Goal: Task Accomplishment & Management: Use online tool/utility

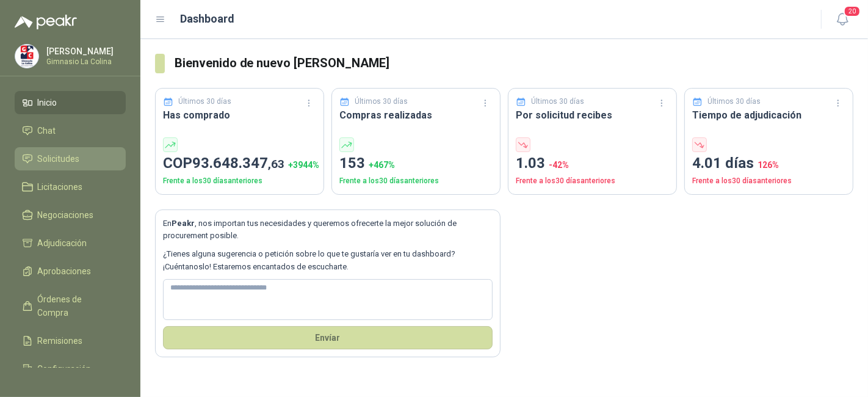
click at [59, 155] on span "Solicitudes" at bounding box center [59, 158] width 42 height 13
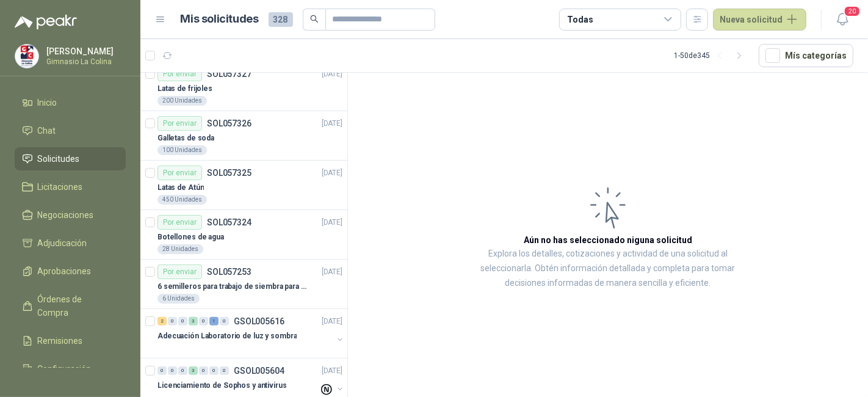
scroll to position [611, 0]
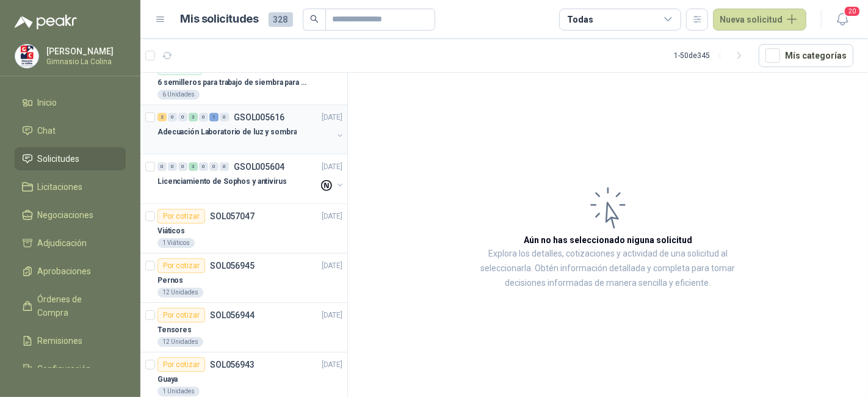
click at [253, 128] on p "Adecuación Laboratorio de luz y sombra" at bounding box center [227, 132] width 139 height 12
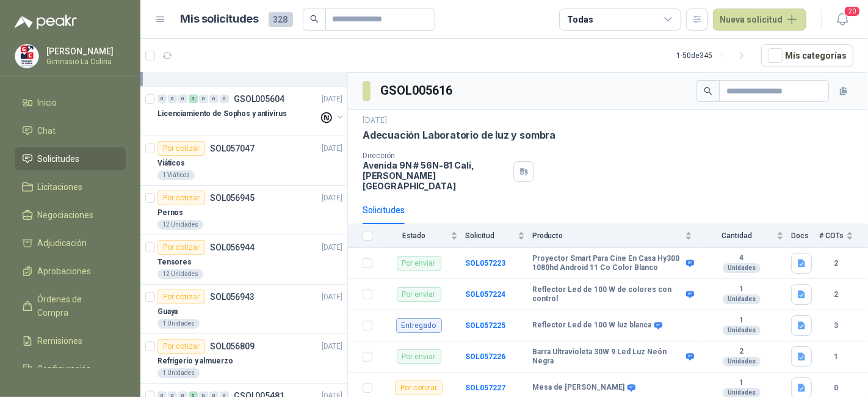
scroll to position [882, 0]
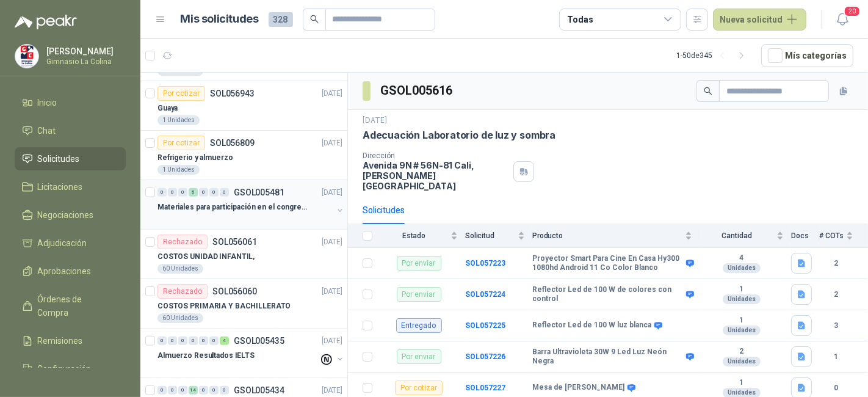
click at [281, 215] on div at bounding box center [245, 219] width 175 height 10
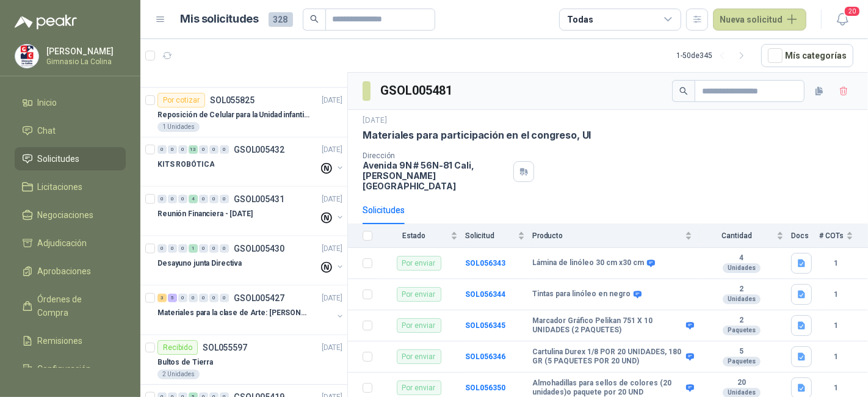
scroll to position [1289, 0]
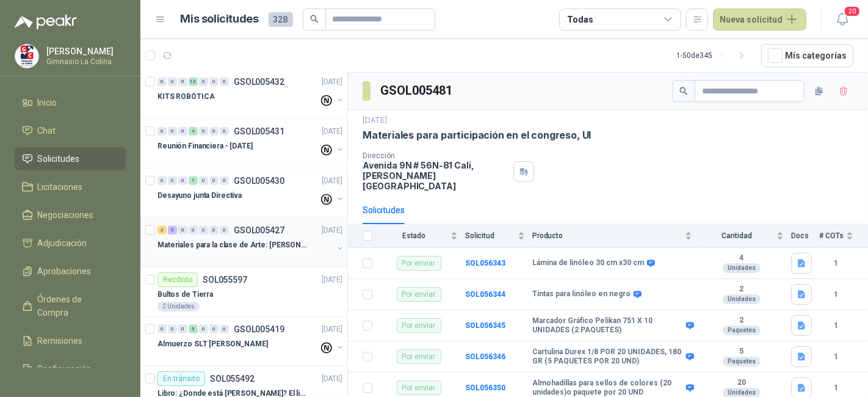
click at [279, 226] on p "GSOL005427" at bounding box center [259, 230] width 51 height 9
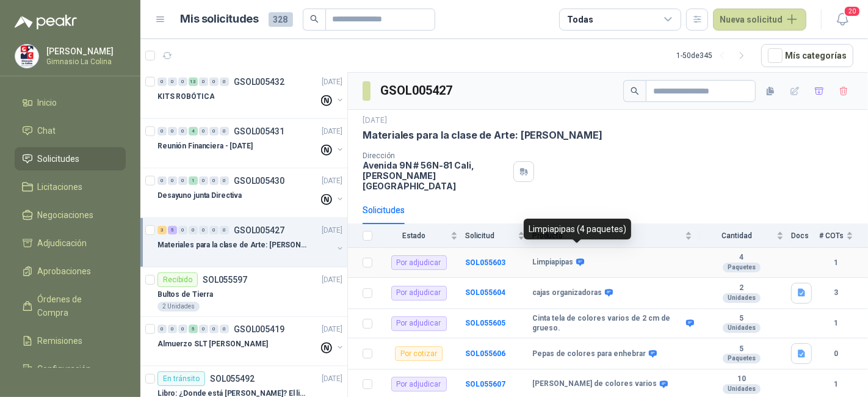
click at [576, 258] on icon at bounding box center [580, 262] width 9 height 9
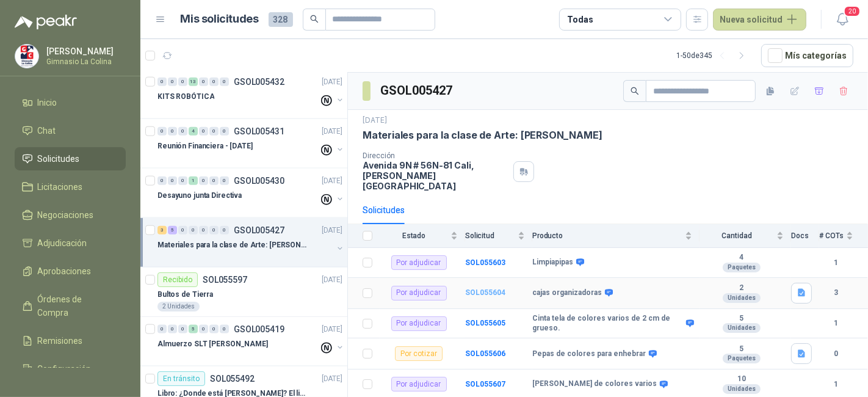
click at [501, 288] on b "SOL055604" at bounding box center [485, 292] width 40 height 9
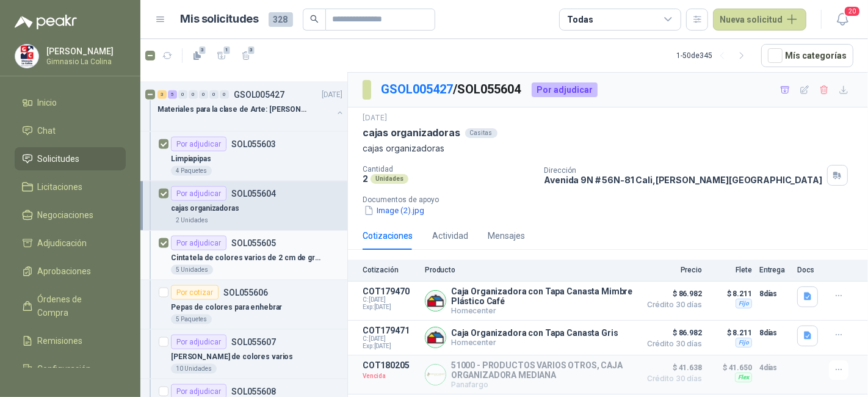
scroll to position [1492, 0]
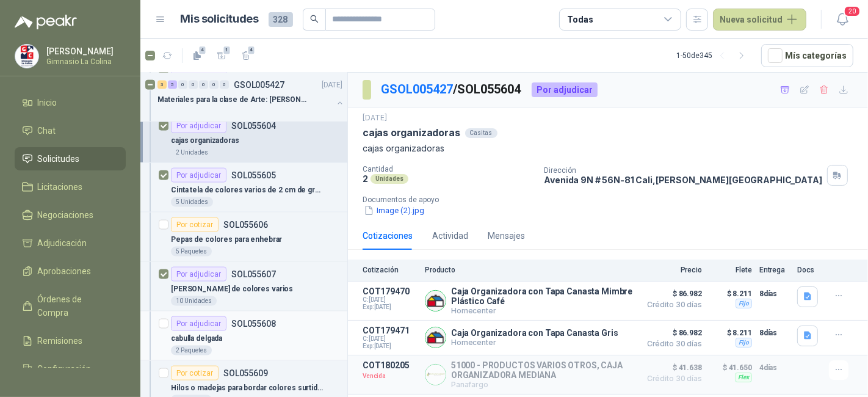
click at [160, 316] on div at bounding box center [164, 335] width 10 height 39
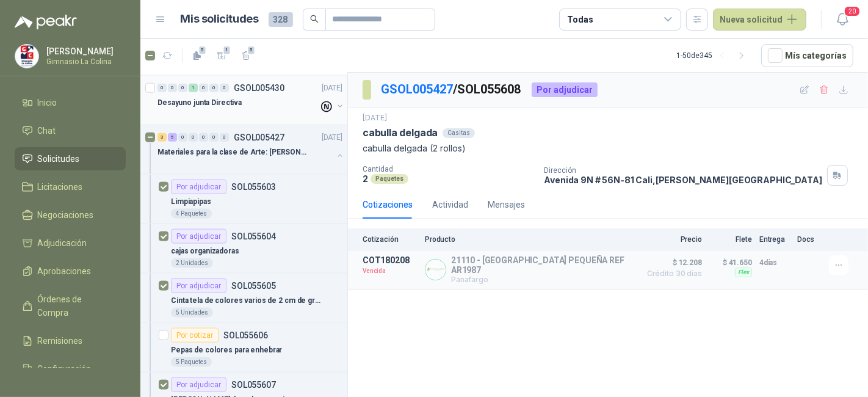
scroll to position [1357, 0]
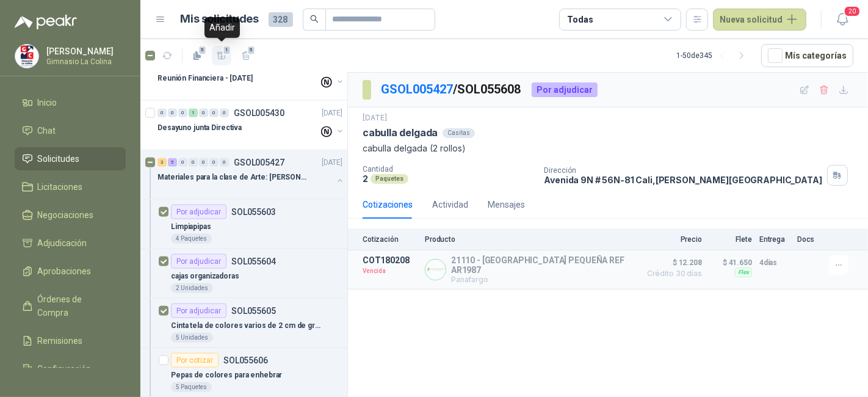
click at [222, 57] on icon "button" at bounding box center [221, 55] width 9 height 7
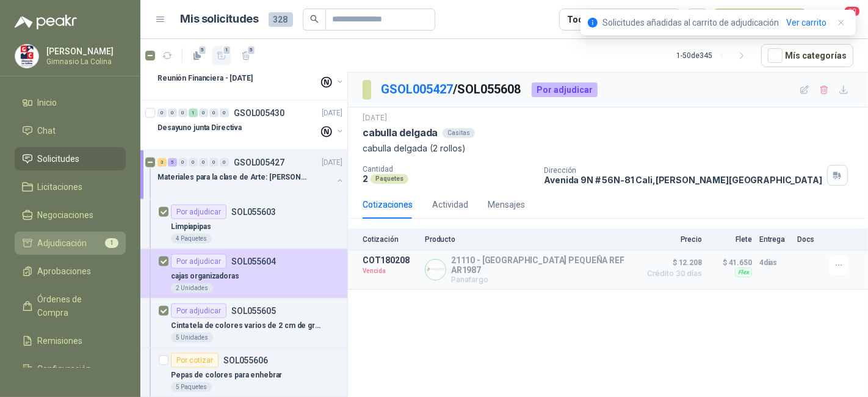
click at [90, 233] on link "Adjudicación 1" at bounding box center [70, 242] width 111 height 23
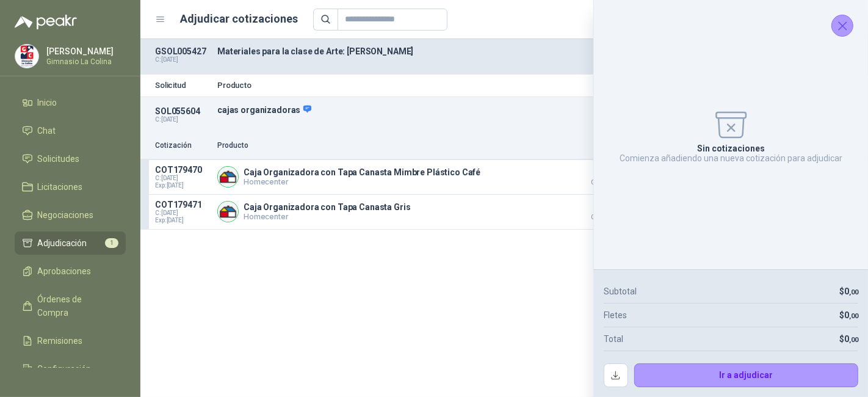
click at [333, 314] on div "Solicitud Producto Cantidad Dirección Docs SOL055604 C: 12/09/2025 cajas organi…" at bounding box center [504, 218] width 728 height 358
click at [843, 15] on button "Cerrar" at bounding box center [843, 26] width 22 height 22
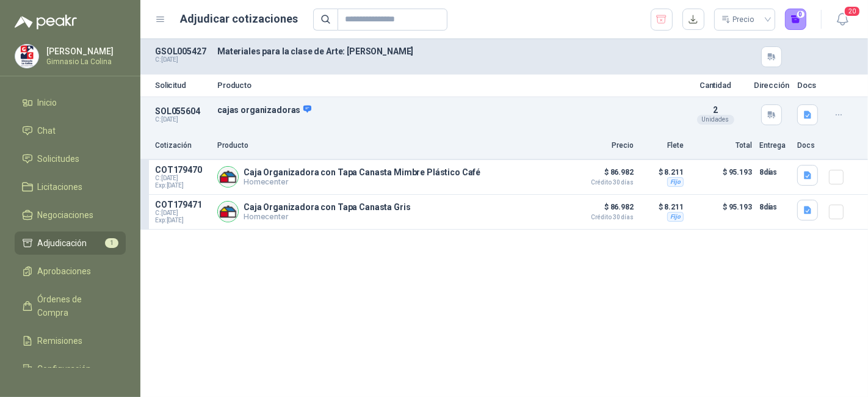
click at [603, 48] on p "Materiales para la clase de Arte: [PERSON_NAME]" at bounding box center [447, 51] width 460 height 10
click at [91, 158] on li "Solicitudes" at bounding box center [70, 158] width 96 height 13
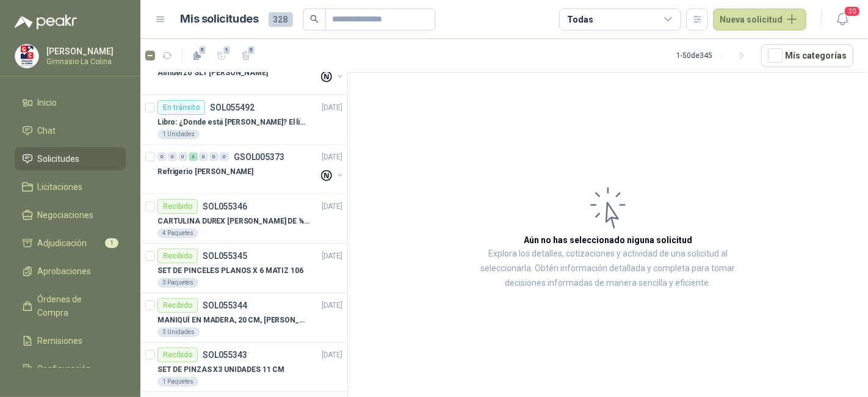
scroll to position [1425, 0]
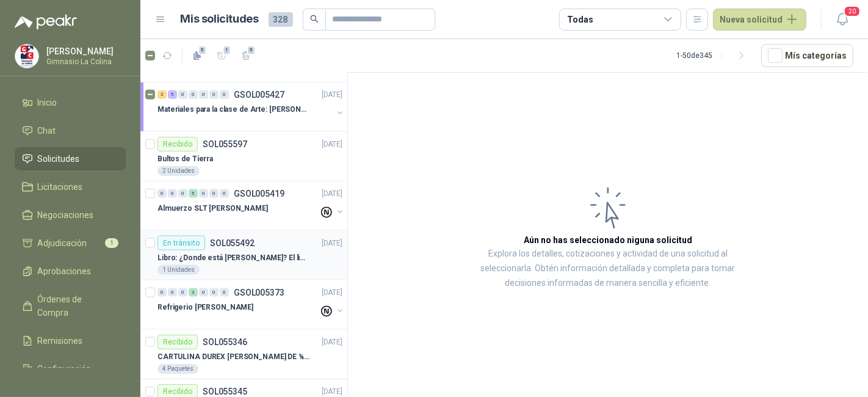
click at [258, 252] on p "Libro: ¿Donde está [PERSON_NAME]? El libro mágico. Autor: [PERSON_NAME]" at bounding box center [234, 258] width 152 height 12
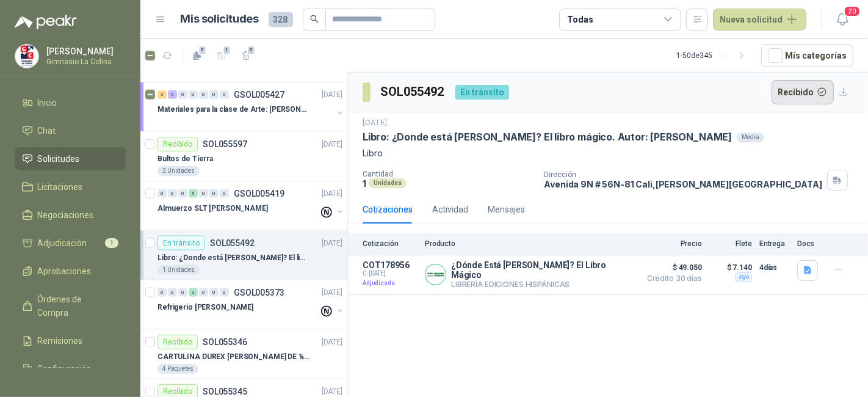
click at [796, 96] on button "Recibido" at bounding box center [803, 92] width 63 height 24
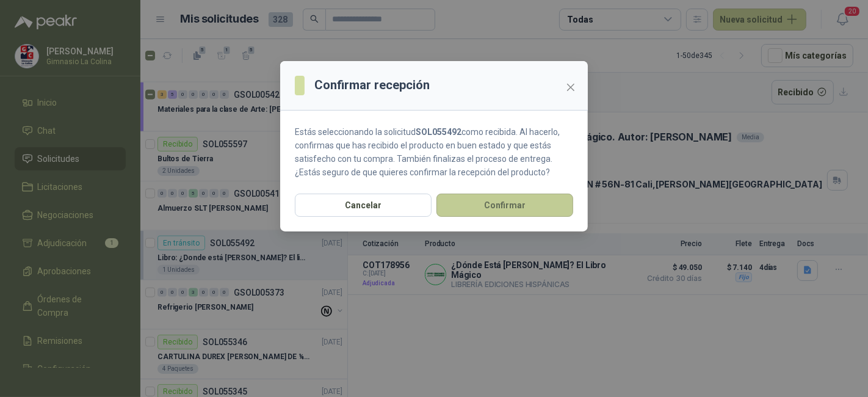
click at [534, 215] on button "Confirmar" at bounding box center [505, 205] width 137 height 23
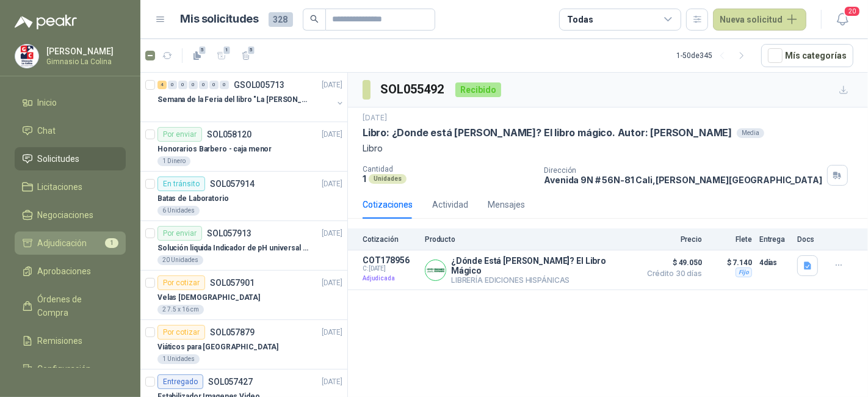
click at [65, 250] on link "Adjudicación 1" at bounding box center [70, 242] width 111 height 23
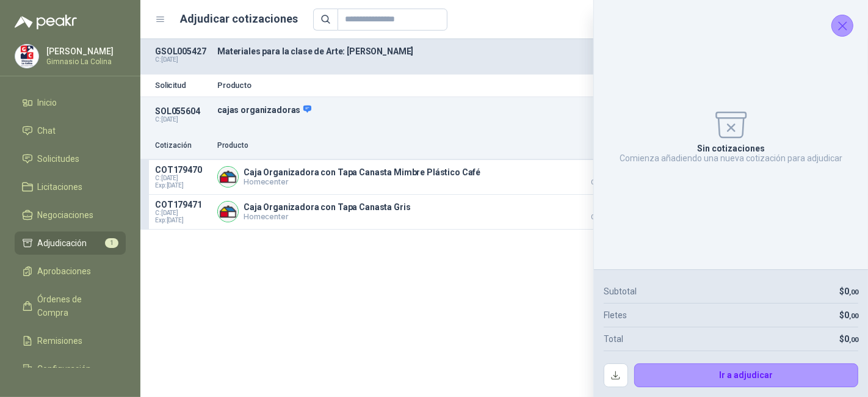
click at [834, 29] on button "Cerrar" at bounding box center [843, 26] width 22 height 22
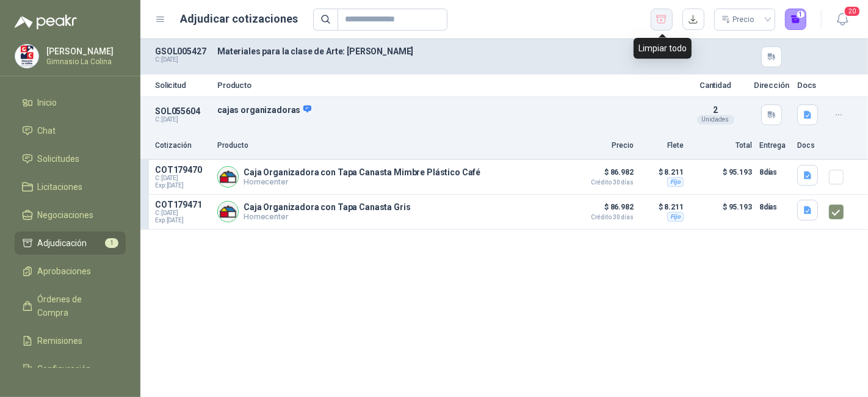
click at [667, 22] on icon "button" at bounding box center [662, 19] width 12 height 12
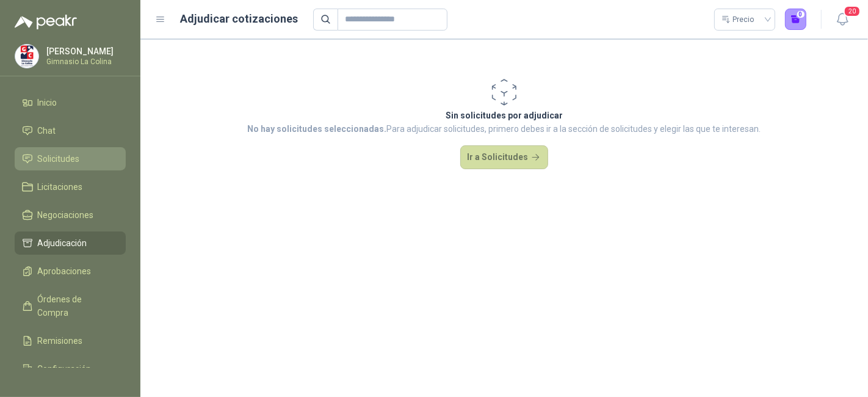
click at [82, 164] on li "Solicitudes" at bounding box center [70, 158] width 96 height 13
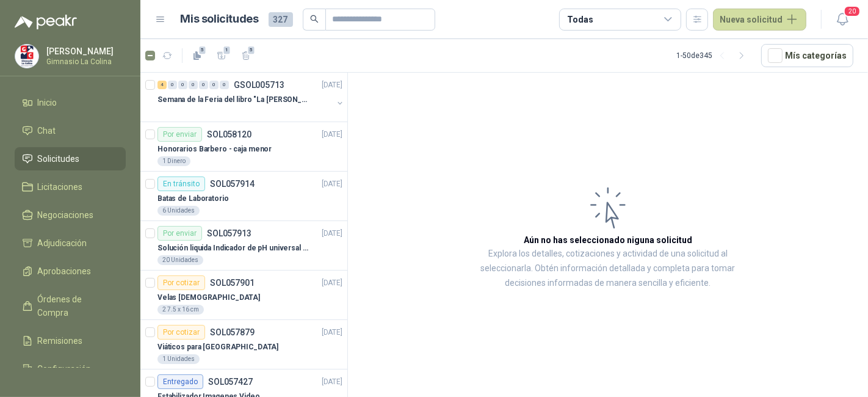
click at [93, 59] on p "Gimnasio La Colina" at bounding box center [84, 61] width 76 height 7
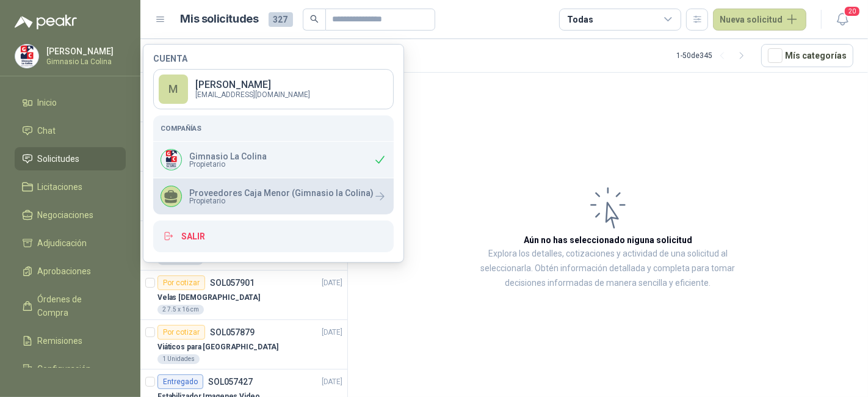
click at [254, 205] on div "Proveedores Caja Menor (Gimnasio la Colina) Propietario" at bounding box center [267, 196] width 213 height 21
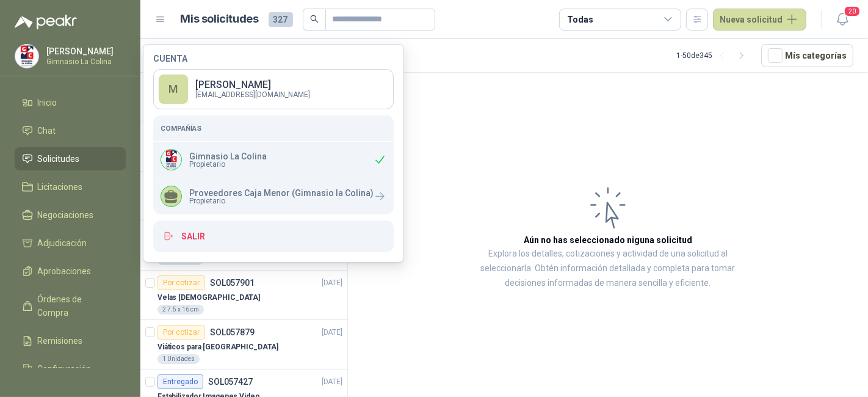
click at [77, 161] on span "Solicitudes" at bounding box center [59, 158] width 42 height 13
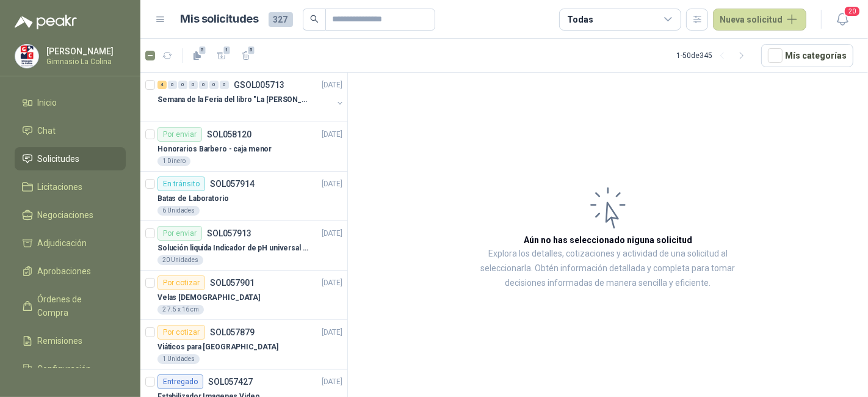
click at [77, 161] on span "Solicitudes" at bounding box center [59, 158] width 42 height 13
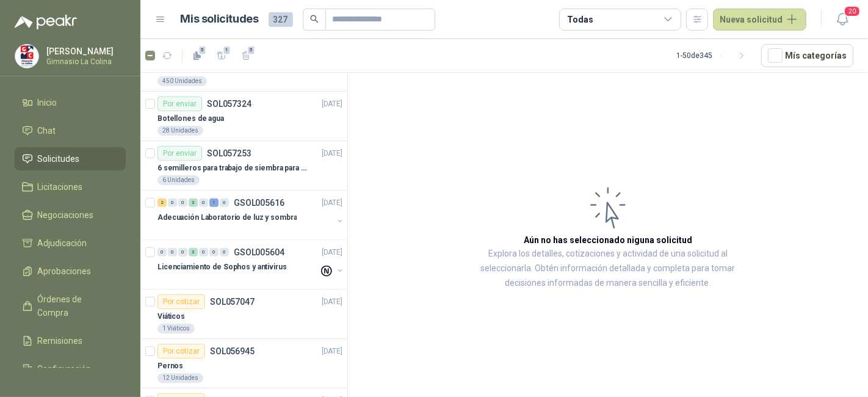
scroll to position [542, 0]
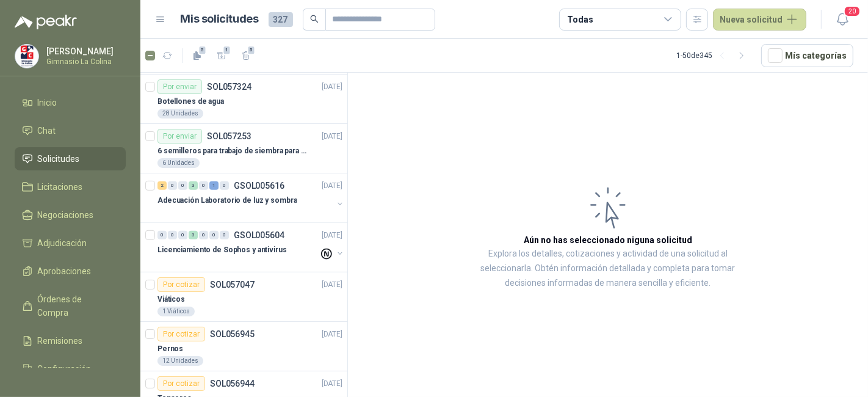
click at [221, 173] on div "2 0 0 3 0 1 0 GSOL005616 24/09/25 Adecuación Laboratorio de luz y sombra" at bounding box center [243, 197] width 207 height 49
click at [241, 183] on p "GSOL005616" at bounding box center [259, 185] width 51 height 9
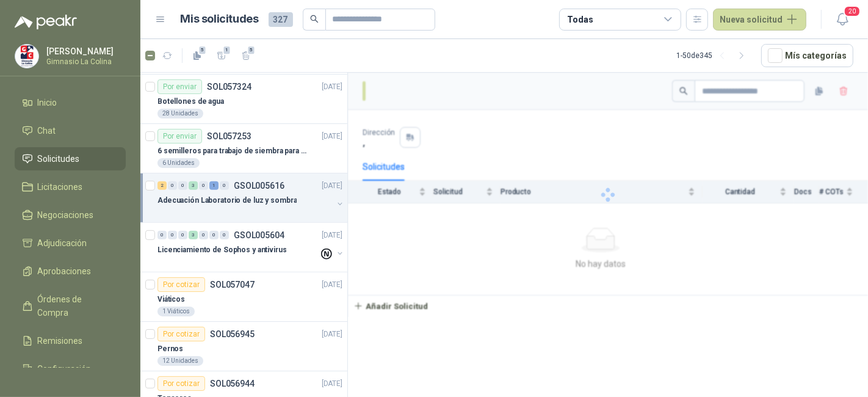
click at [241, 183] on p "GSOL005616" at bounding box center [259, 185] width 51 height 9
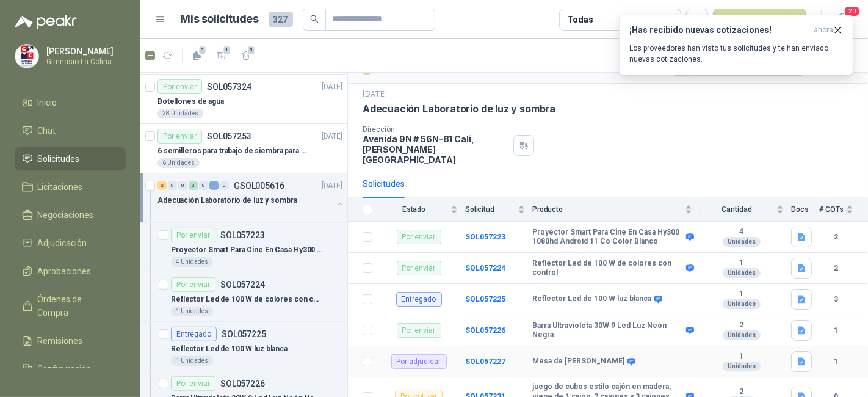
scroll to position [48, 0]
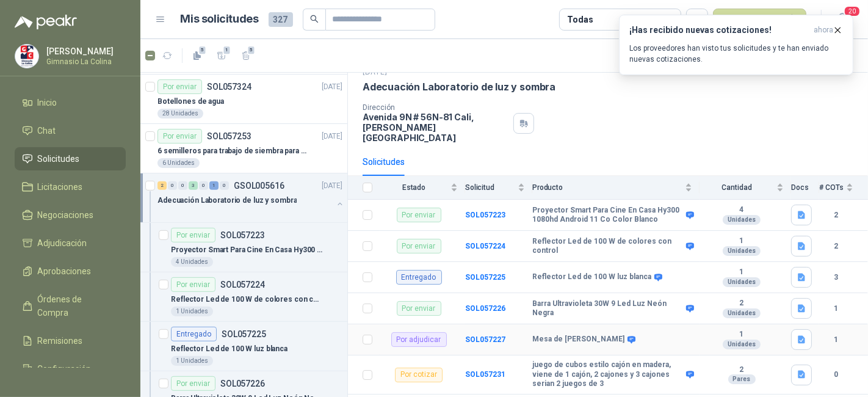
click at [586, 335] on b "Mesa de [PERSON_NAME]" at bounding box center [578, 340] width 92 height 10
click at [798, 335] on icon "button" at bounding box center [801, 339] width 7 height 8
click at [768, 297] on button "Image (3).jpg" at bounding box center [763, 298] width 63 height 13
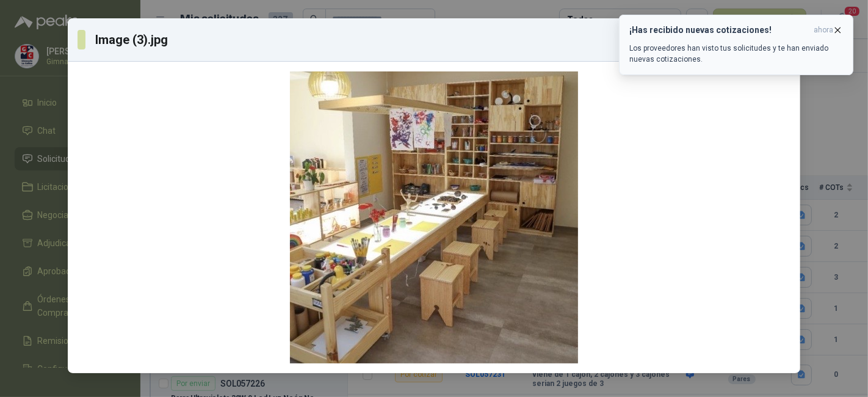
click at [844, 31] on button "¡Has recibido nuevas cotizaciones! ahora Los proveedores han visto tus solicitu…" at bounding box center [736, 45] width 234 height 60
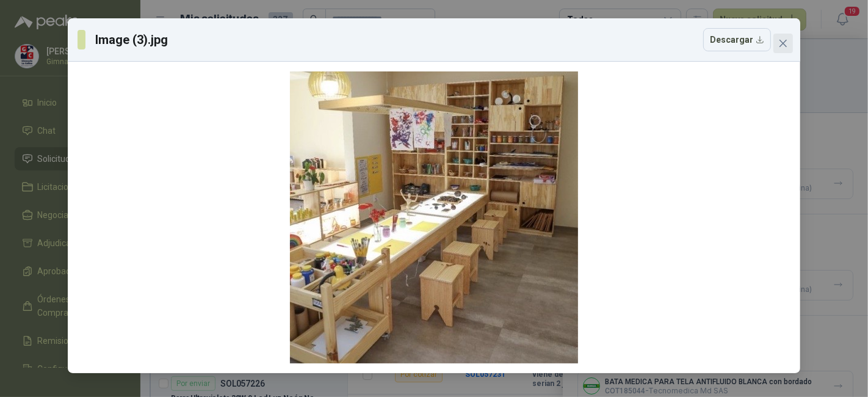
click at [788, 41] on span "Close" at bounding box center [784, 43] width 20 height 10
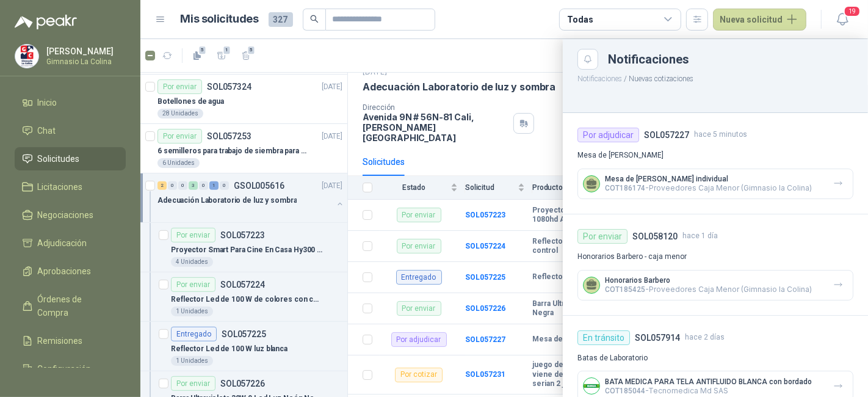
click at [510, 154] on div at bounding box center [504, 218] width 728 height 358
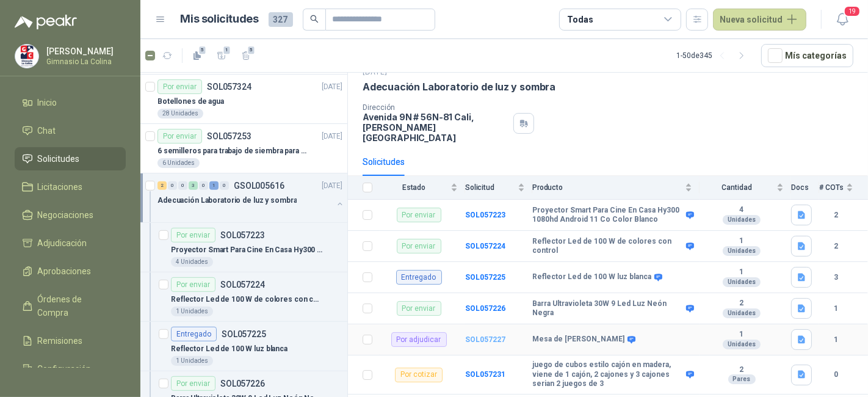
click at [474, 335] on b "SOL057227" at bounding box center [485, 339] width 40 height 9
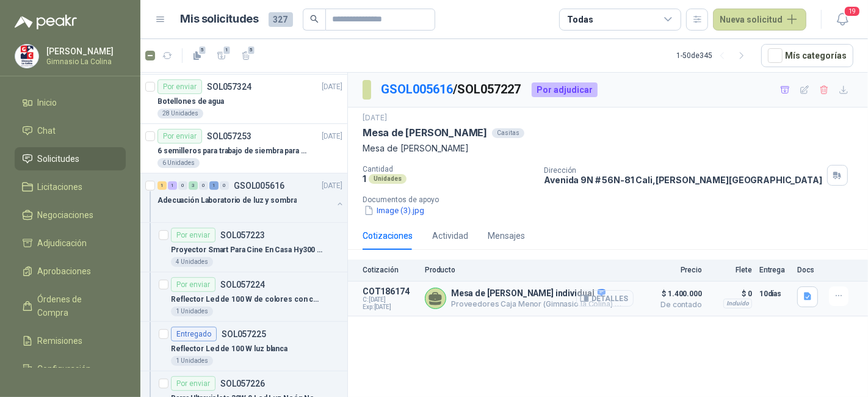
click at [595, 296] on button "Detalles" at bounding box center [604, 298] width 57 height 16
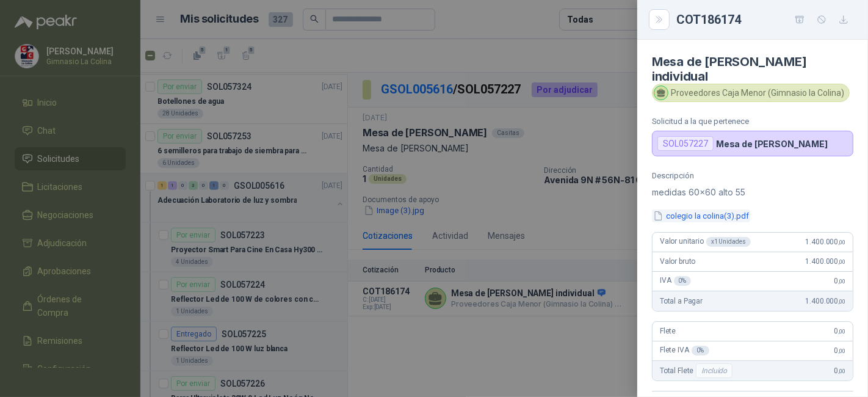
click at [711, 216] on button "colegio la colina(3).pdf" at bounding box center [701, 215] width 98 height 13
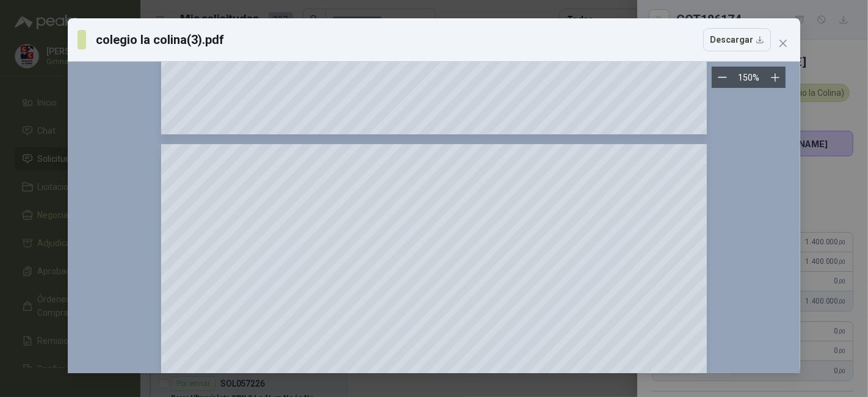
scroll to position [678, 0]
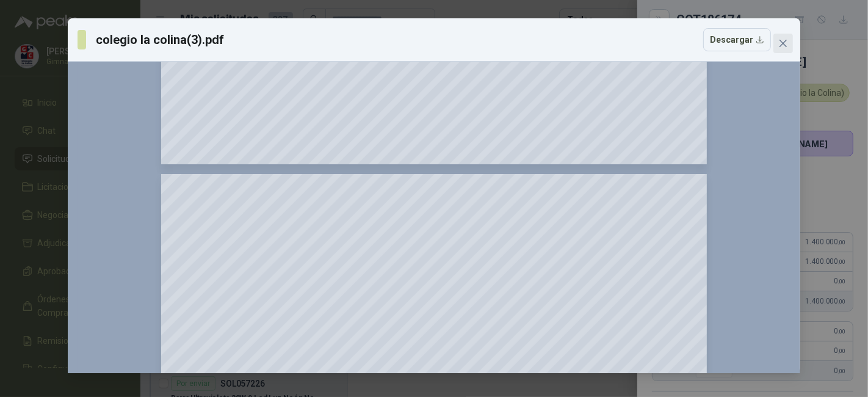
click at [781, 46] on icon "close" at bounding box center [783, 43] width 7 height 7
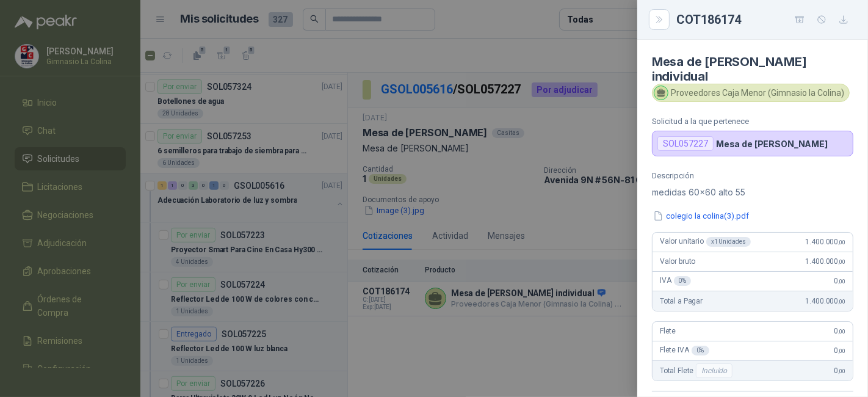
click at [559, 150] on div at bounding box center [434, 198] width 868 height 397
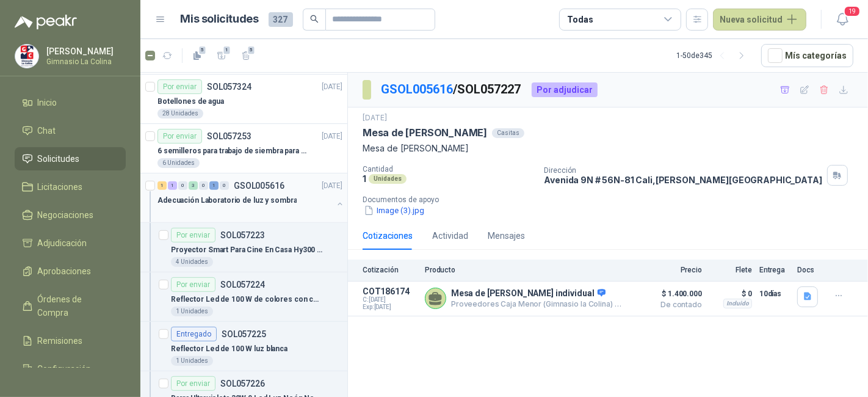
click at [172, 196] on p "Adecuación Laboratorio de luz y sombra" at bounding box center [227, 201] width 139 height 12
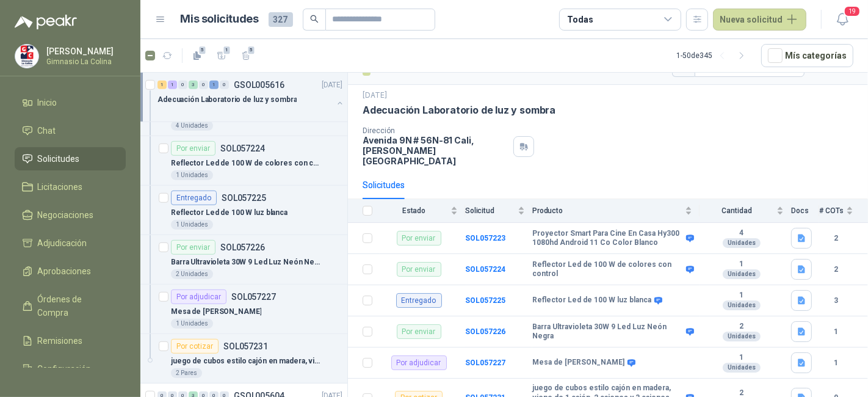
scroll to position [48, 0]
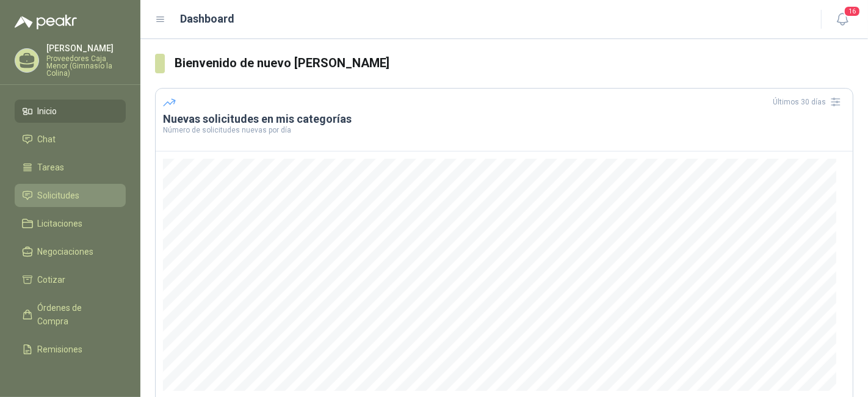
click at [92, 187] on link "Solicitudes" at bounding box center [70, 195] width 111 height 23
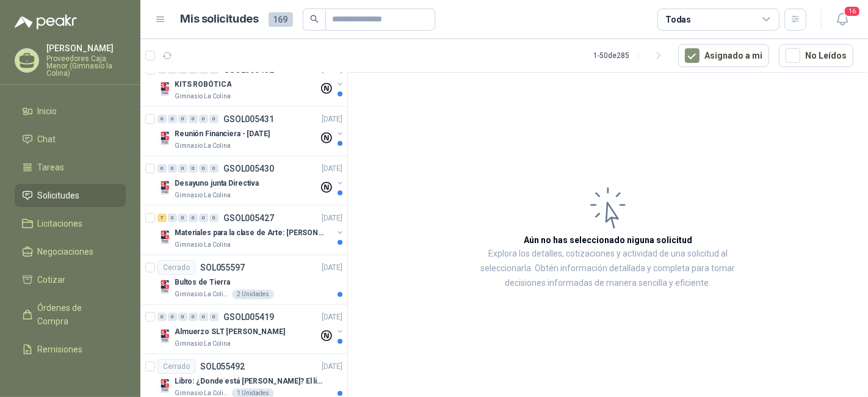
scroll to position [1085, 0]
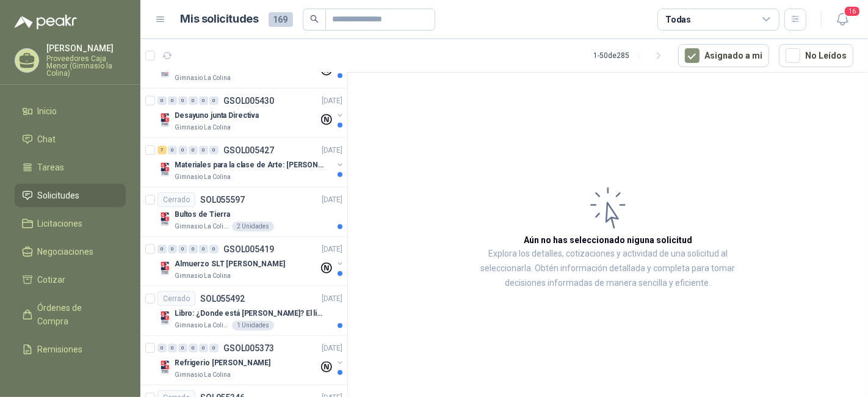
click at [282, 177] on div "Gimnasio La Colina" at bounding box center [254, 177] width 158 height 10
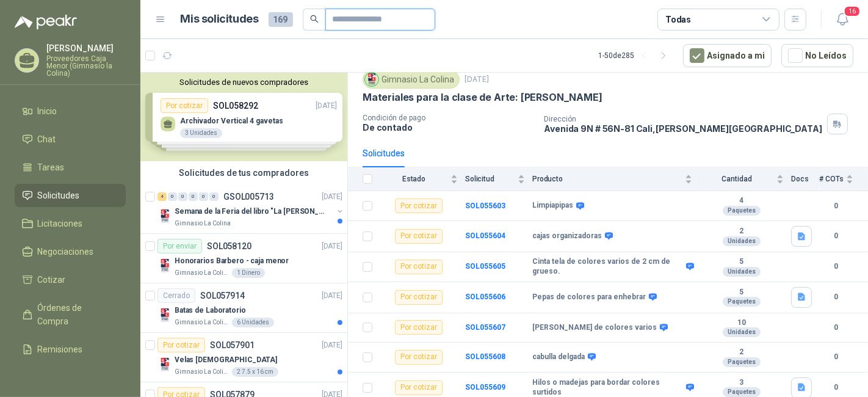
click at [363, 20] on input "text" at bounding box center [375, 19] width 85 height 21
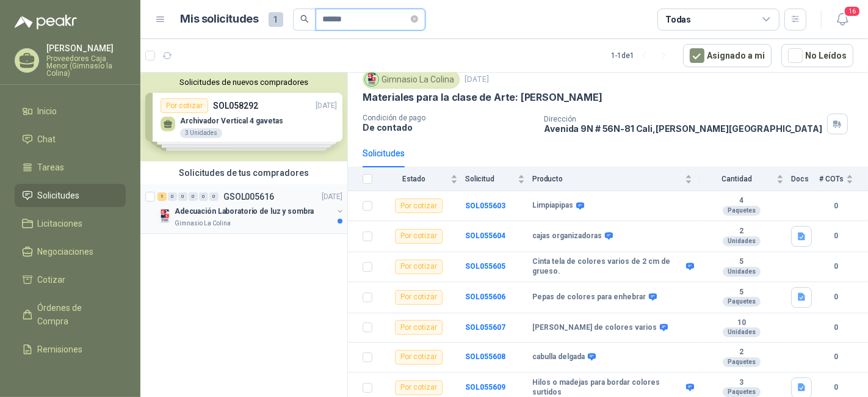
type input "*****"
click at [230, 216] on p "Adecuación Laboratorio de luz y sombra" at bounding box center [244, 212] width 139 height 12
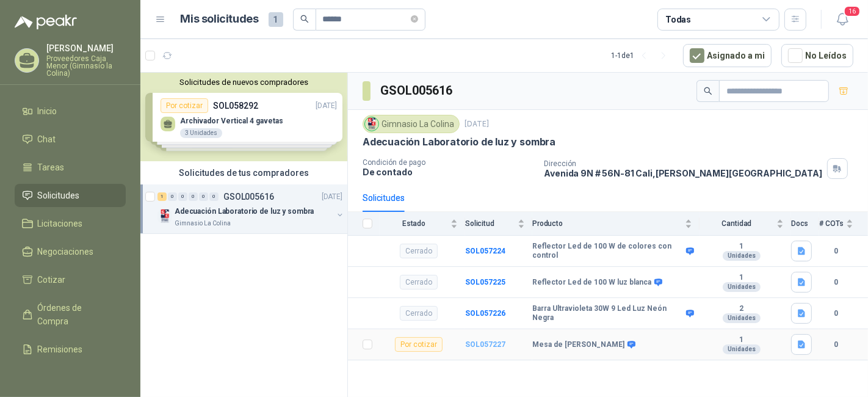
click at [490, 345] on b "SOL057227" at bounding box center [485, 344] width 40 height 9
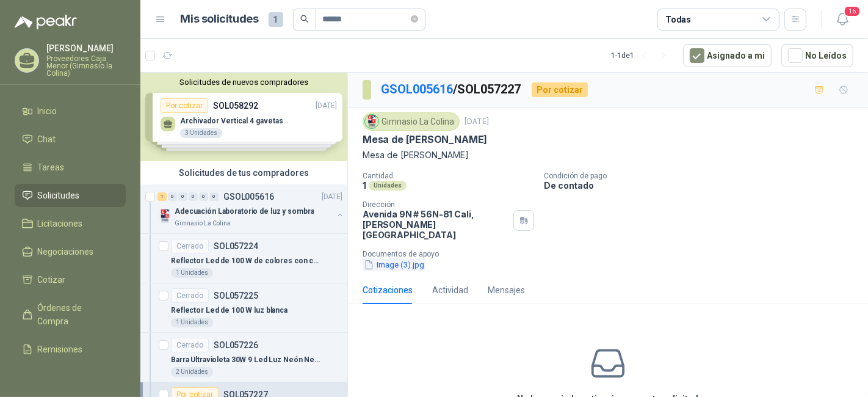
click at [389, 258] on button "Image (3).jpg" at bounding box center [394, 264] width 63 height 13
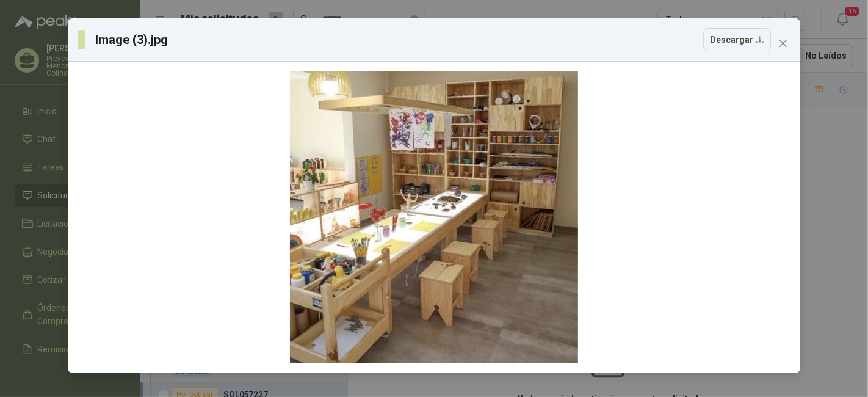
click at [788, 53] on div "Image (3).jpg Descargar" at bounding box center [434, 39] width 733 height 43
click at [788, 48] on span "Close" at bounding box center [784, 43] width 20 height 10
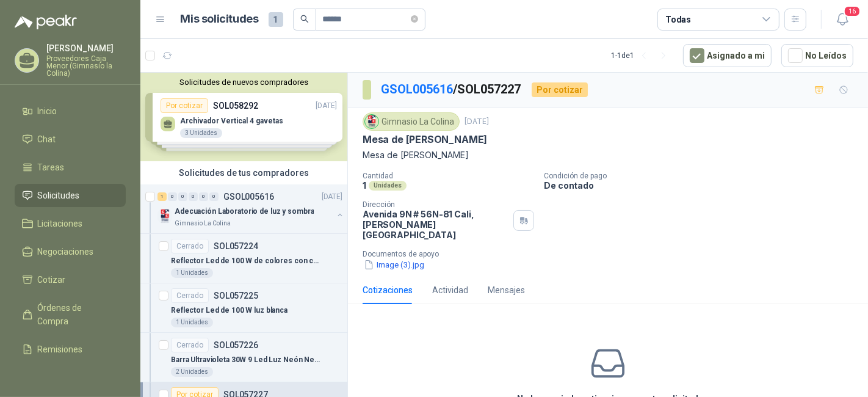
scroll to position [57, 0]
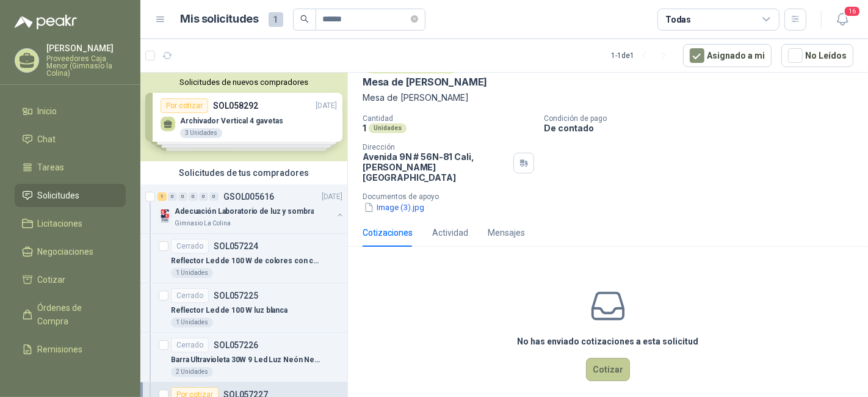
click at [609, 358] on button "Cotizar" at bounding box center [608, 369] width 44 height 23
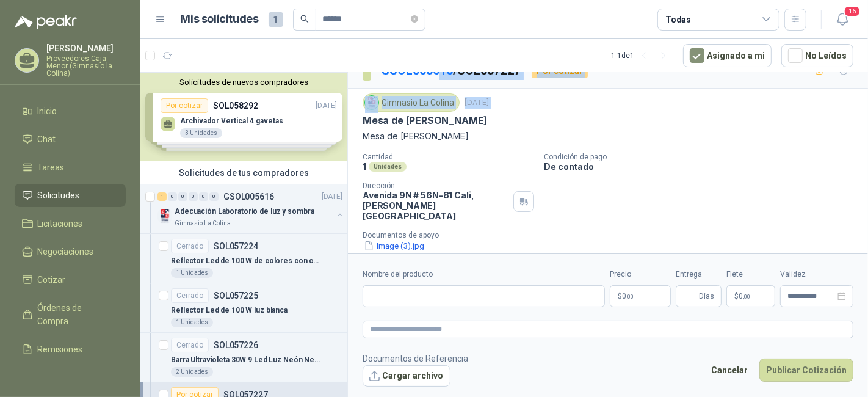
scroll to position [0, 0]
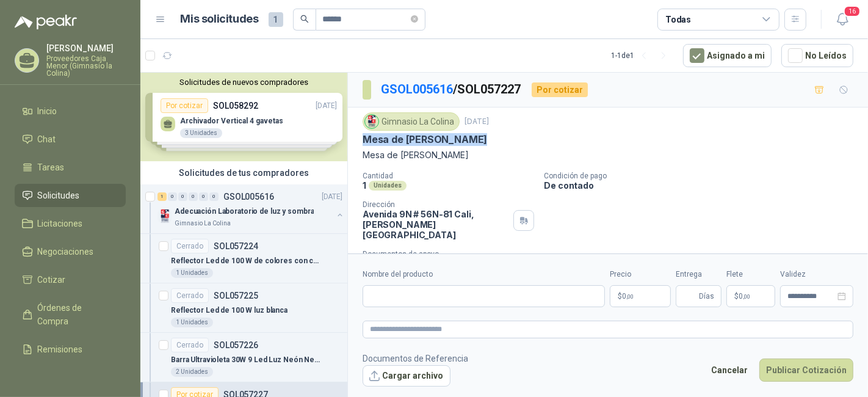
drag, startPoint x: 364, startPoint y: 86, endPoint x: 471, endPoint y: 137, distance: 118.3
click at [471, 137] on div "Mesa de [PERSON_NAME]" at bounding box center [608, 139] width 491 height 13
copy p "Mesa de [PERSON_NAME]"
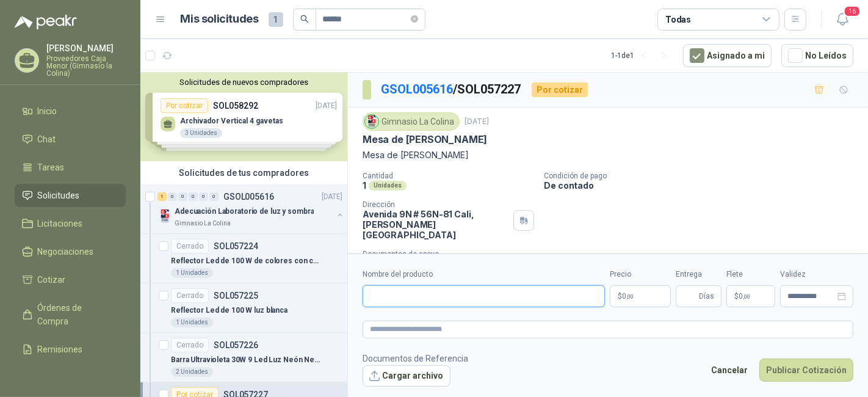
click at [450, 300] on input "Nombre del producto" at bounding box center [484, 296] width 242 height 22
paste input "**********"
type input "**********"
click at [570, 329] on textarea at bounding box center [608, 329] width 491 height 17
type textarea "*"
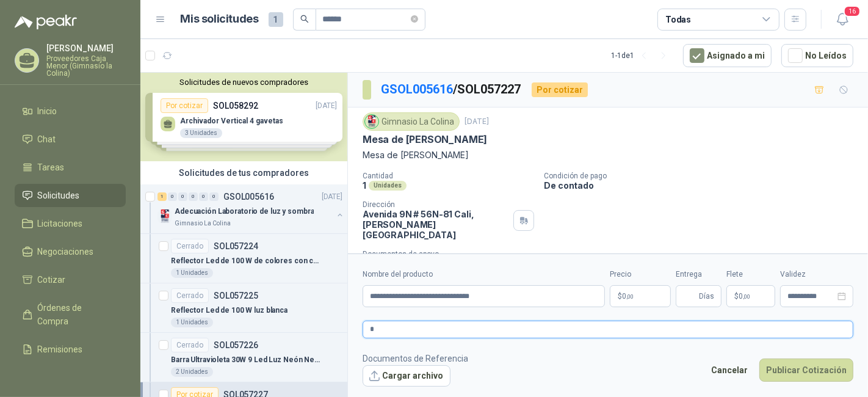
type textarea "**"
type textarea "***"
type textarea "****"
type textarea "*****"
type textarea "******"
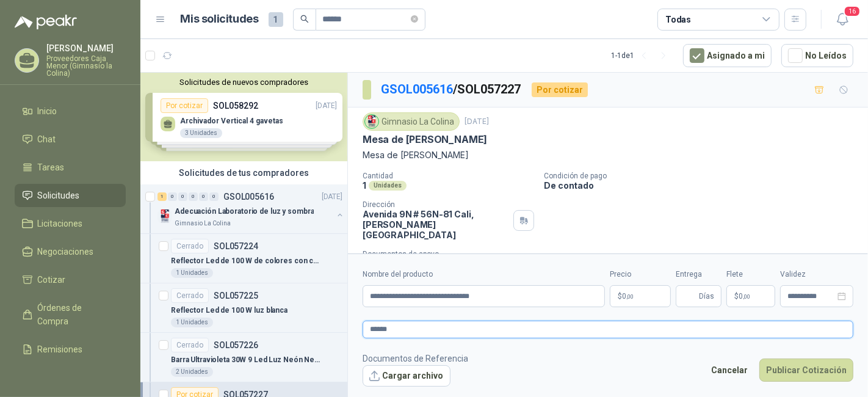
type textarea "*******"
type textarea "*********"
type textarea "**********"
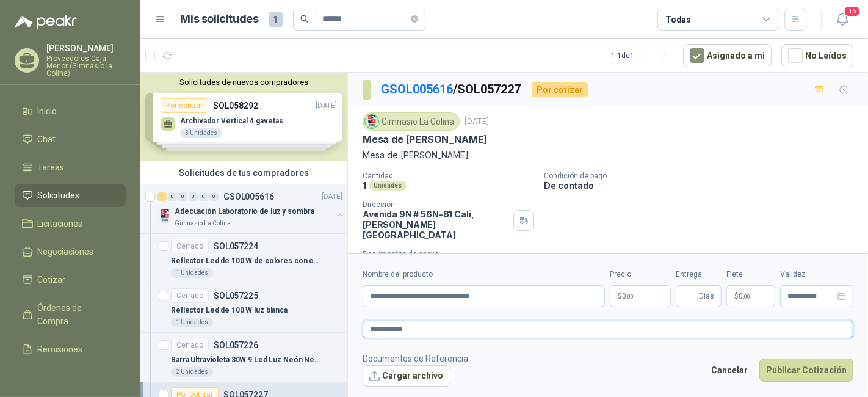
type textarea "**********"
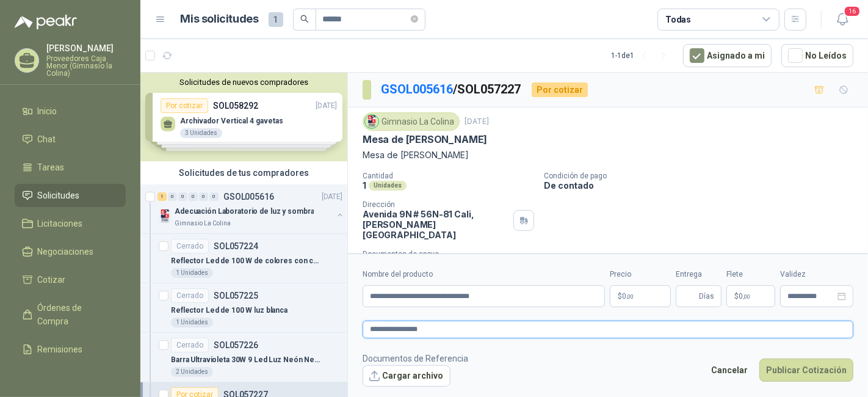
type textarea "**********"
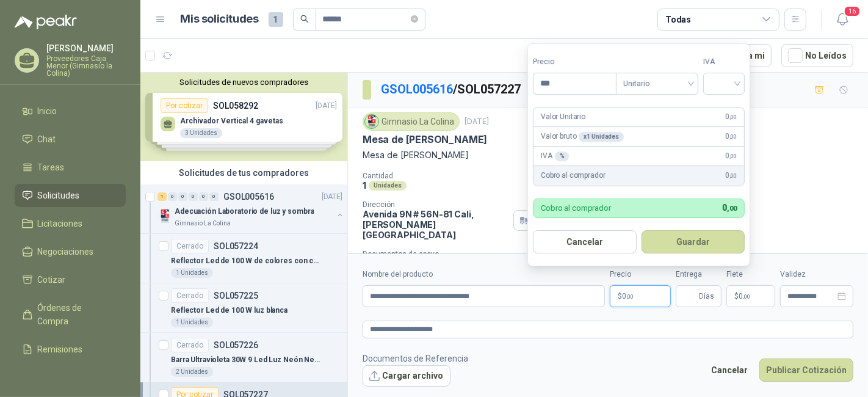
click at [642, 297] on p "$ 0 ,00" at bounding box center [640, 296] width 61 height 22
type input "**********"
click at [680, 247] on button "Guardar" at bounding box center [694, 241] width 104 height 23
click at [717, 84] on input "search" at bounding box center [724, 82] width 27 height 18
click at [713, 146] on div "0%" at bounding box center [727, 149] width 37 height 20
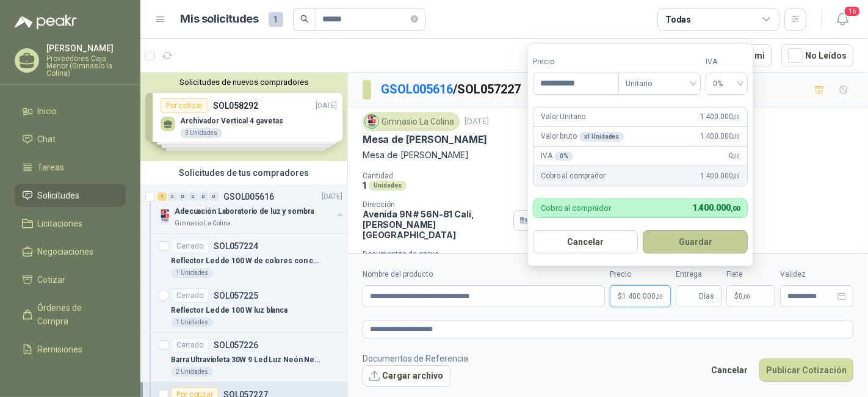
click at [686, 238] on button "Guardar" at bounding box center [695, 241] width 105 height 23
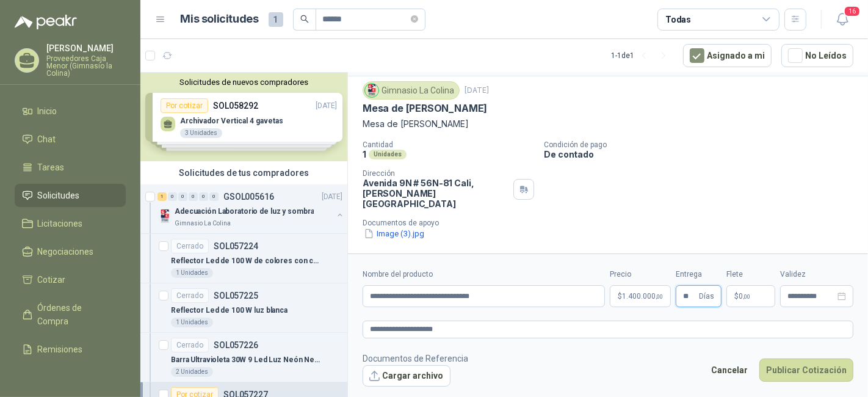
scroll to position [49, 0]
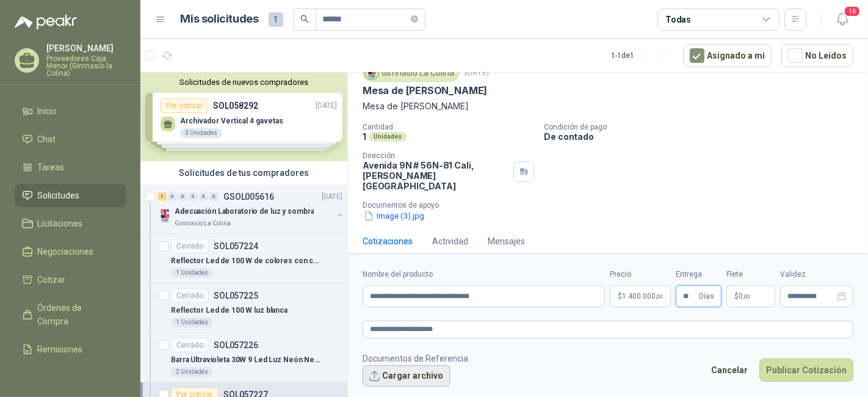
type input "**"
click at [427, 379] on button "Cargar archivo" at bounding box center [407, 376] width 88 height 22
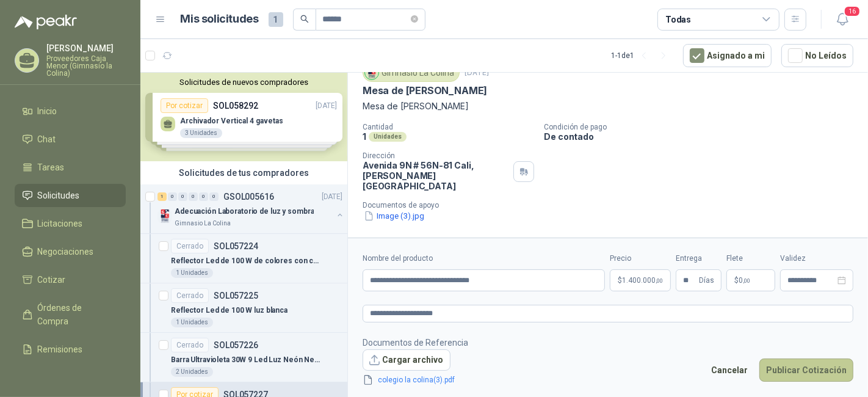
click at [789, 365] on button "Publicar Cotización" at bounding box center [807, 369] width 94 height 23
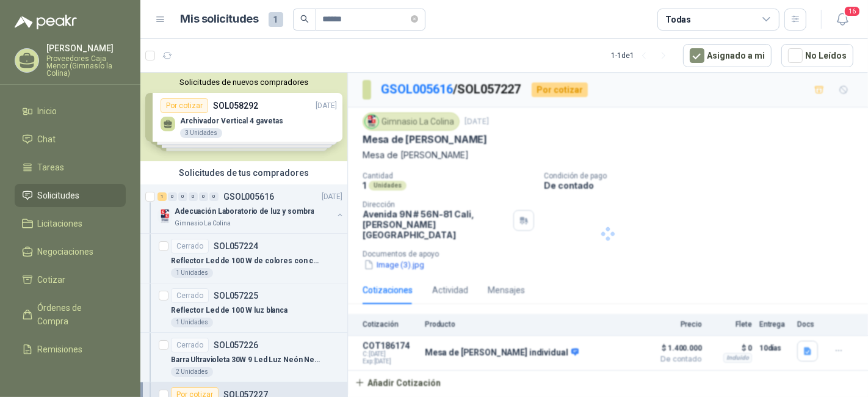
scroll to position [0, 0]
click at [394, 87] on link "GSOL005616" at bounding box center [417, 89] width 72 height 15
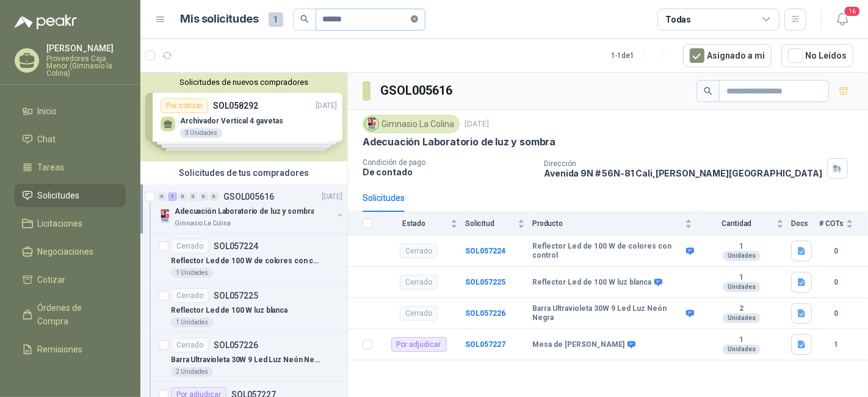
click at [418, 23] on span at bounding box center [414, 19] width 7 height 12
